Goal: Navigation & Orientation: Go to known website

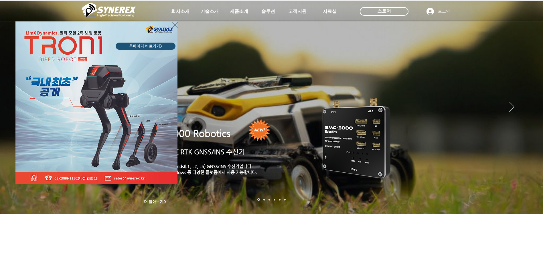
click at [514, 107] on div "LimX Dinamics" at bounding box center [271, 137] width 543 height 275
click at [514, 105] on div "LimX Dinamics" at bounding box center [271, 137] width 543 height 275
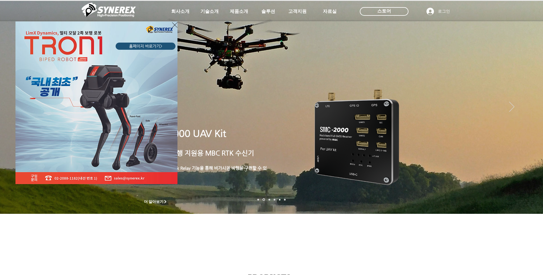
click at [514, 105] on div "LimX Dinamics" at bounding box center [271, 137] width 543 height 275
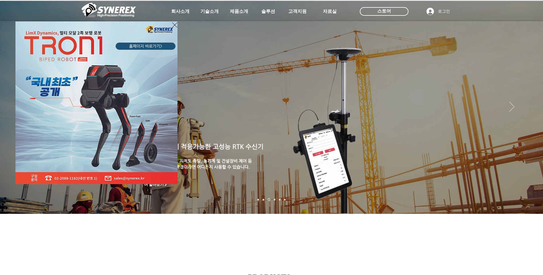
click at [531, 108] on div "LimX Dinamics" at bounding box center [271, 137] width 543 height 275
click at [531, 112] on div "LimX Dinamics" at bounding box center [271, 137] width 543 height 275
click at [530, 109] on div "LimX Dinamics" at bounding box center [271, 137] width 543 height 275
click at [529, 109] on div "LimX Dinamics" at bounding box center [271, 137] width 543 height 275
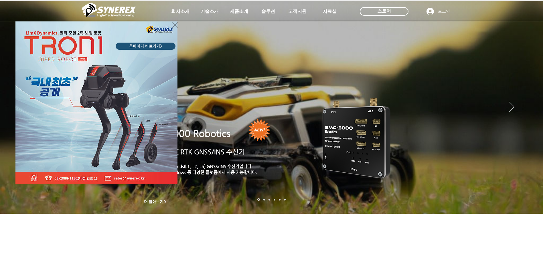
click at [175, 23] on icon "사이트로 돌아가기" at bounding box center [174, 24] width 5 height 7
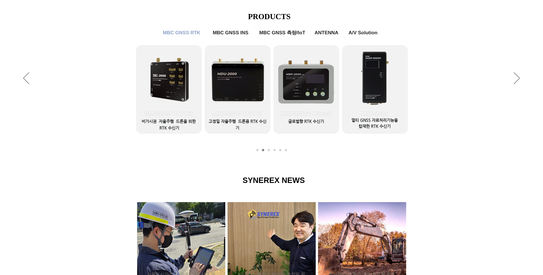
scroll to position [251, 0]
